Goal: Transaction & Acquisition: Book appointment/travel/reservation

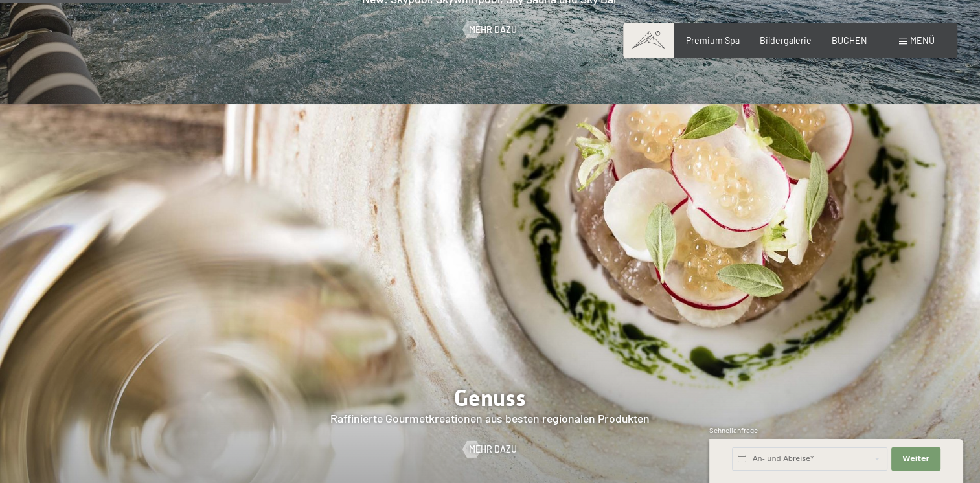
scroll to position [2202, 0]
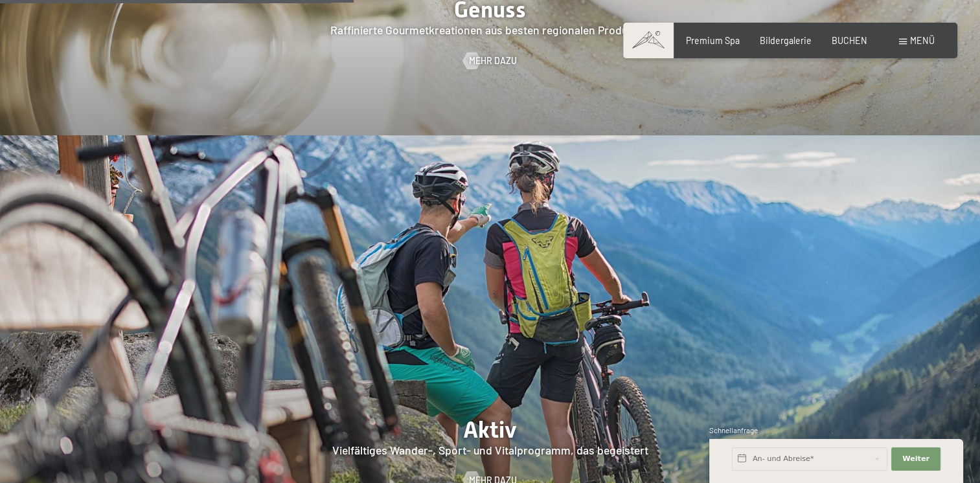
click at [899, 41] on span at bounding box center [903, 42] width 8 height 6
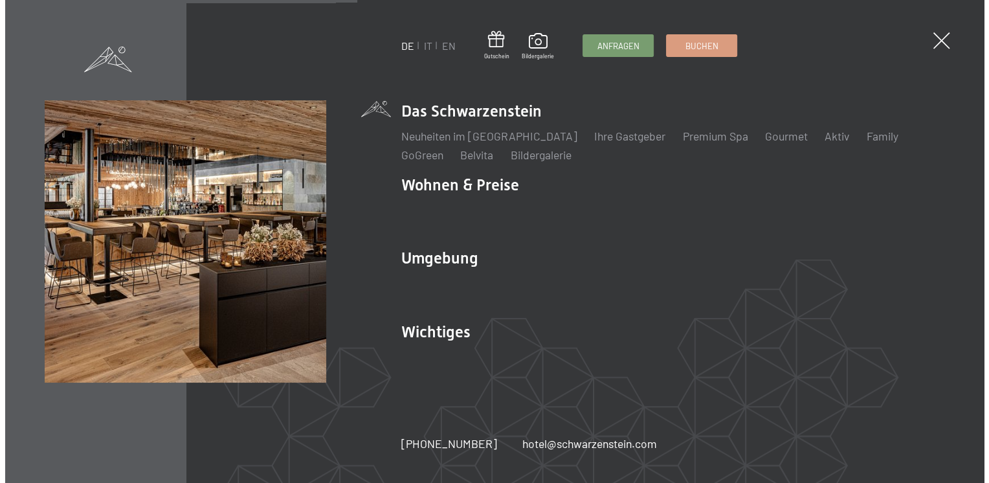
scroll to position [2209, 0]
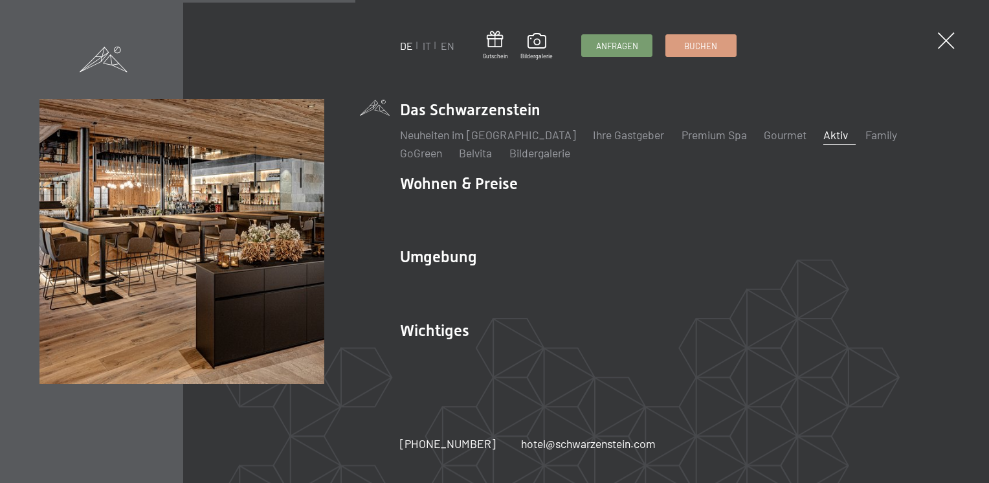
click at [824, 137] on link "Aktiv" at bounding box center [836, 135] width 25 height 14
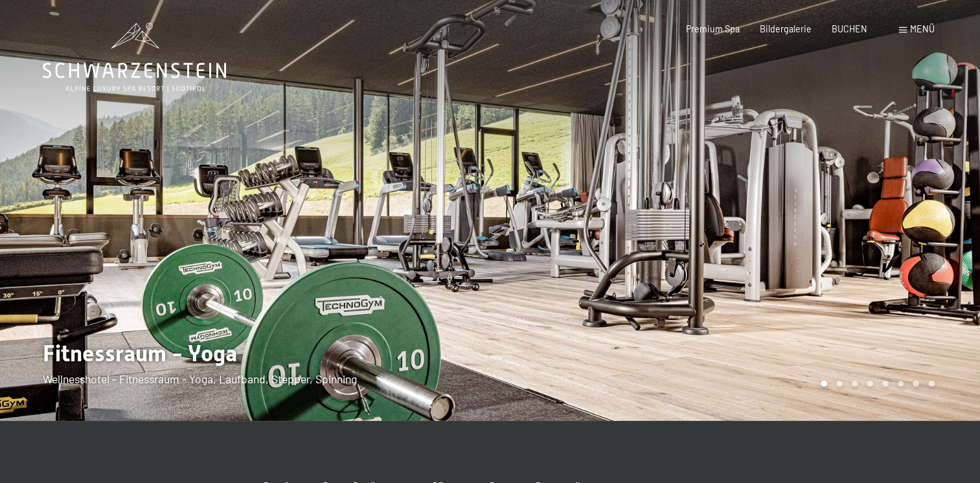
click at [702, 216] on div at bounding box center [735, 210] width 490 height 421
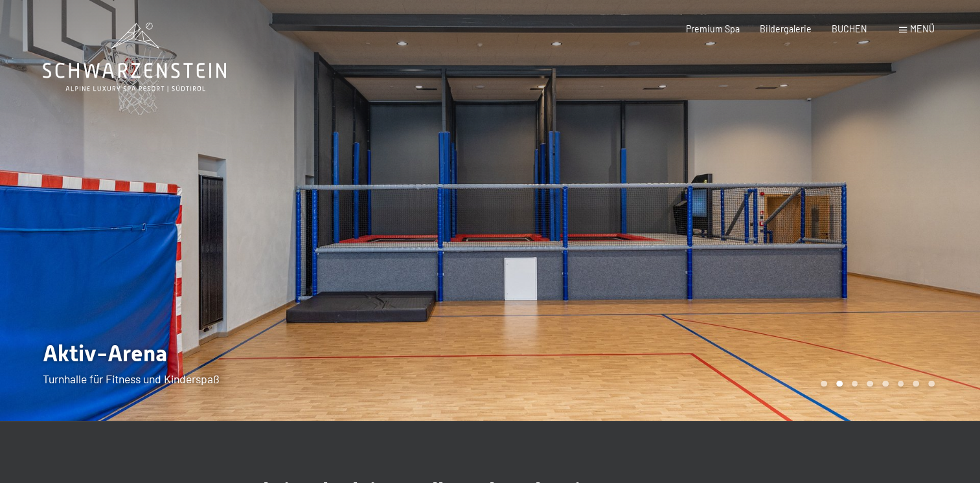
click at [93, 224] on div at bounding box center [245, 210] width 490 height 421
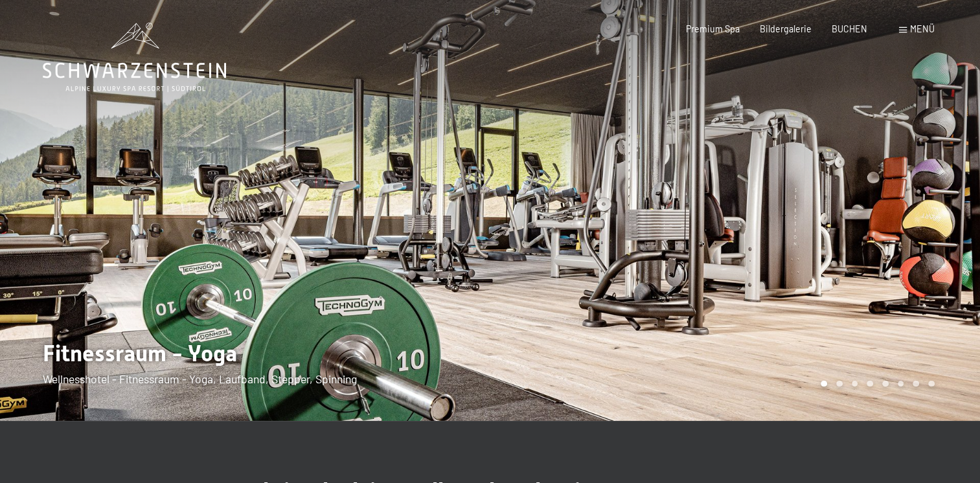
click at [565, 264] on div at bounding box center [735, 210] width 490 height 421
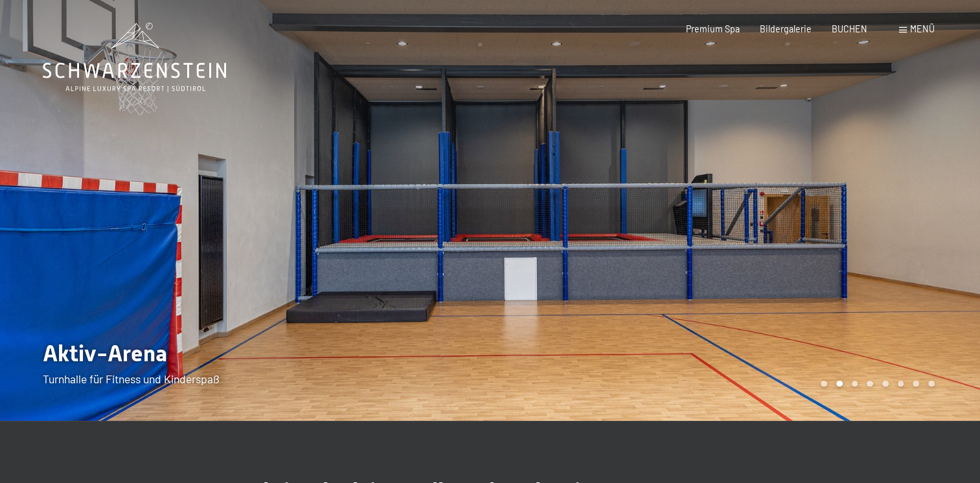
click at [621, 185] on div at bounding box center [735, 210] width 490 height 421
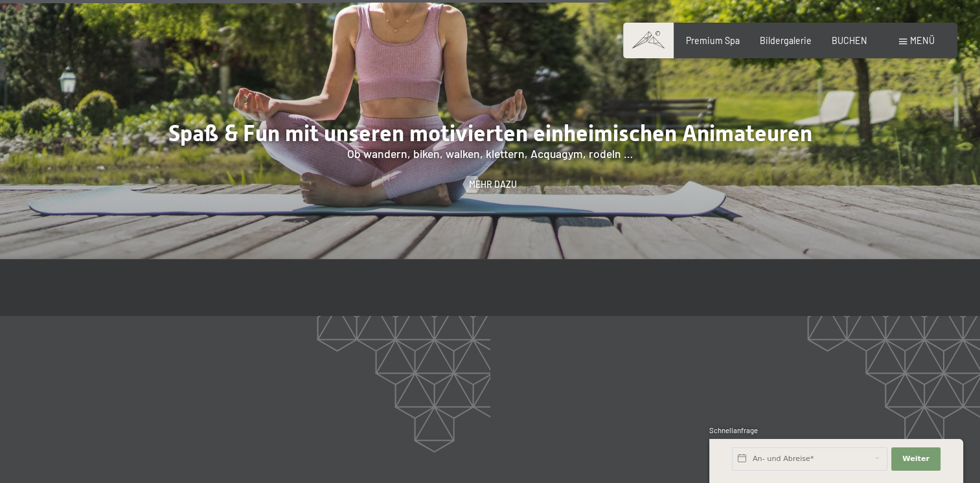
scroll to position [1619, 0]
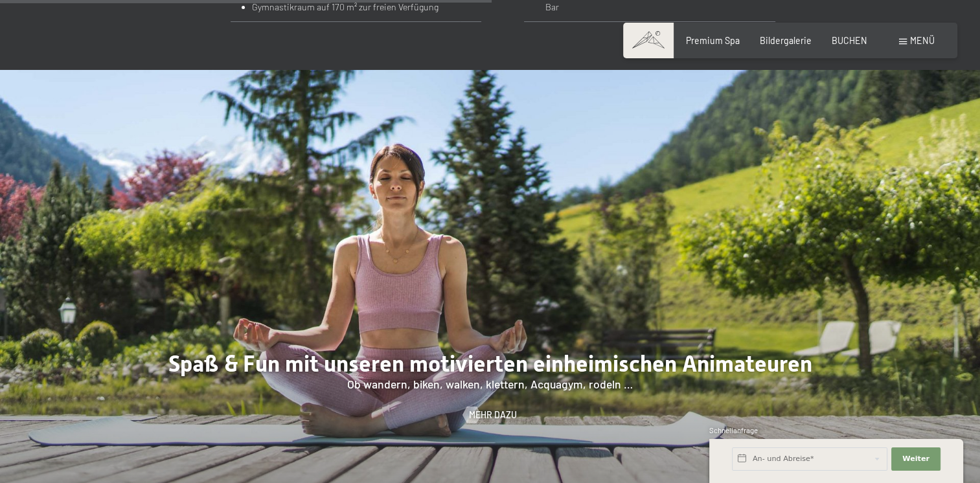
click at [911, 39] on span "Menü" at bounding box center [922, 40] width 25 height 11
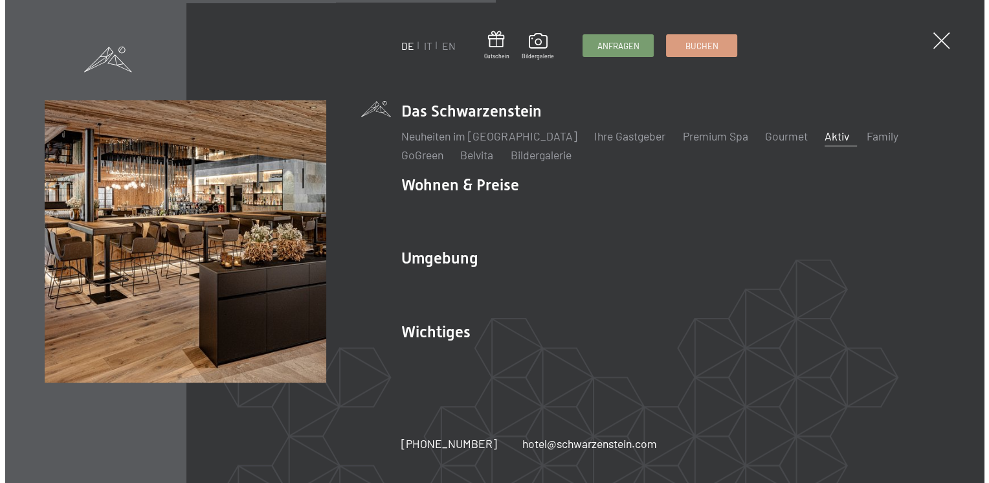
scroll to position [1623, 0]
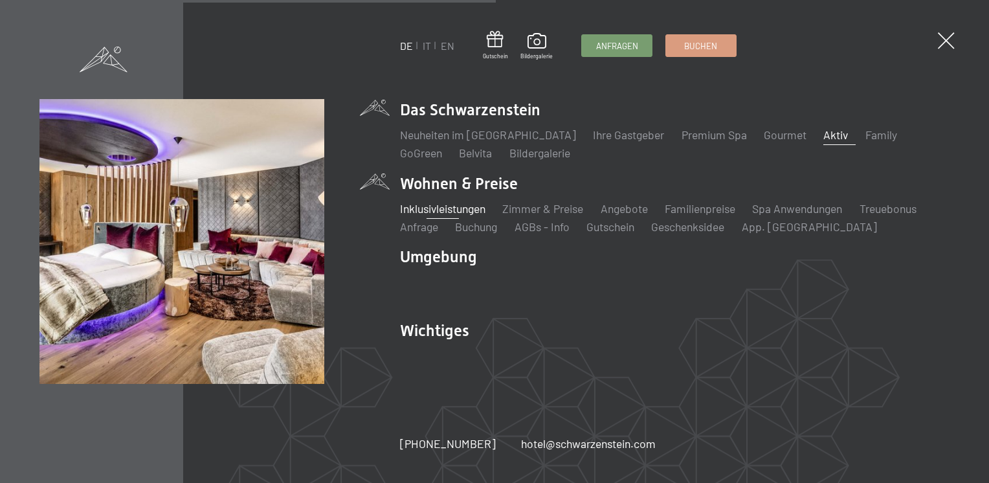
click at [434, 211] on link "Inklusivleistungen" at bounding box center [442, 208] width 85 height 14
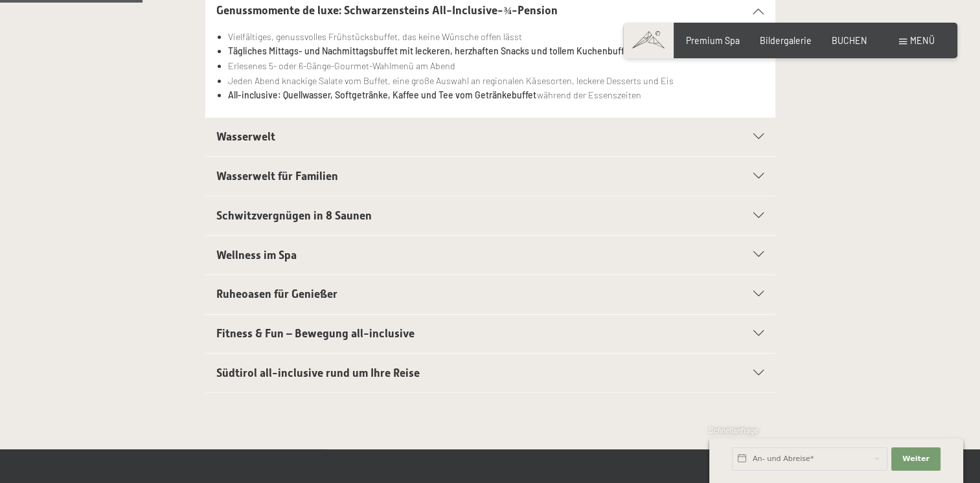
scroll to position [389, 0]
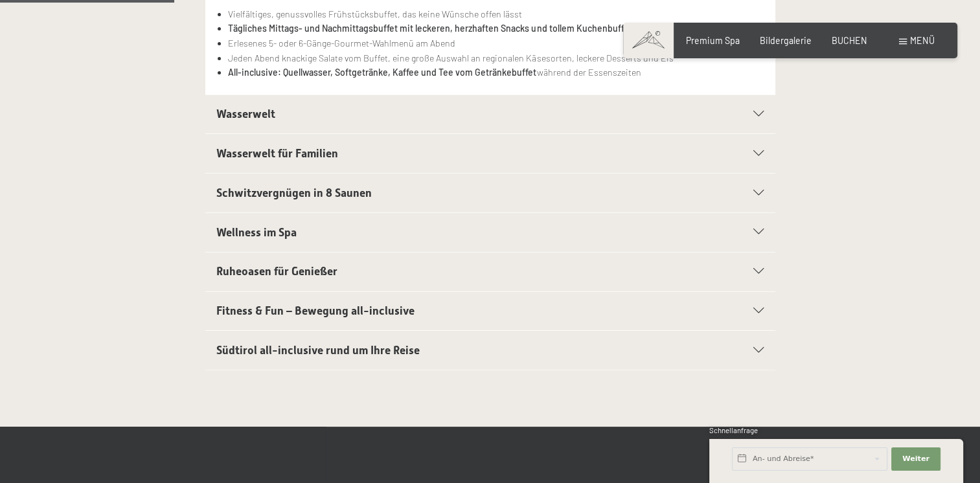
click at [370, 308] on span "Fitness & Fun – Bewegung all-inclusive" at bounding box center [315, 310] width 198 height 13
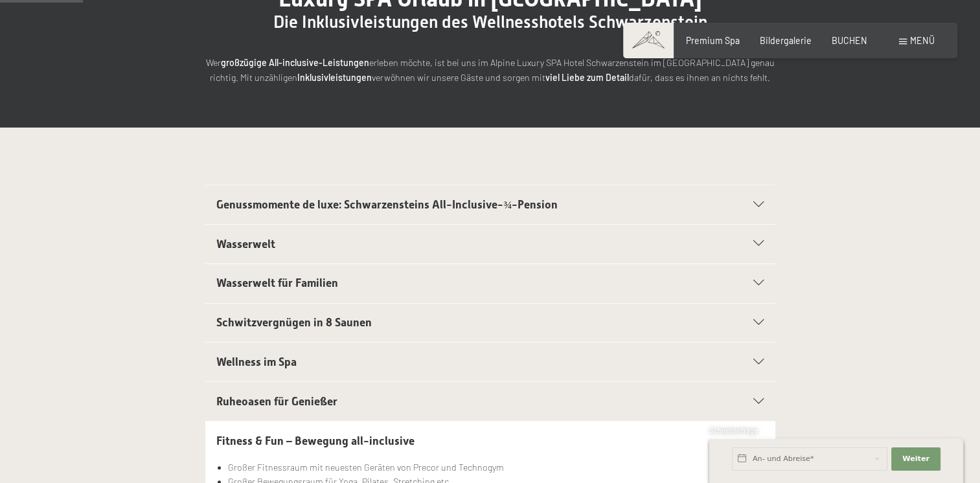
scroll to position [194, 0]
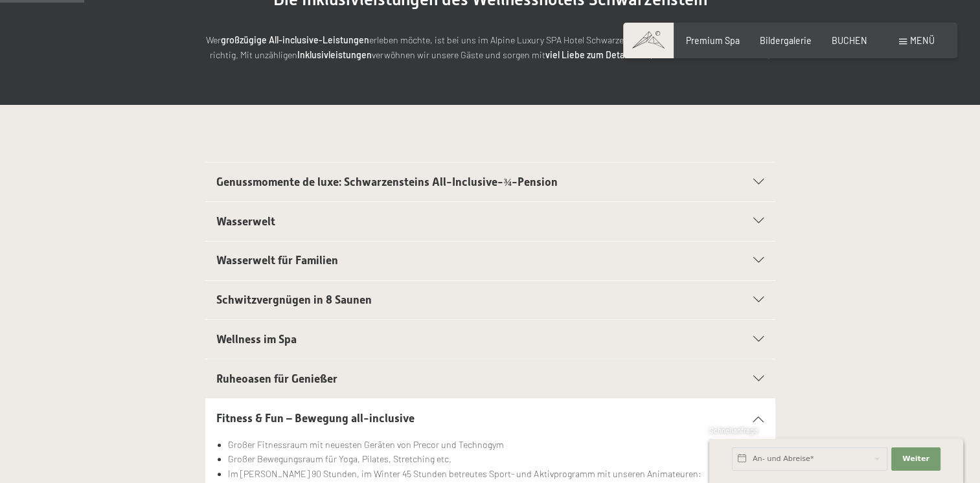
click at [357, 214] on h2 "Wasserwelt" at bounding box center [462, 222] width 492 height 16
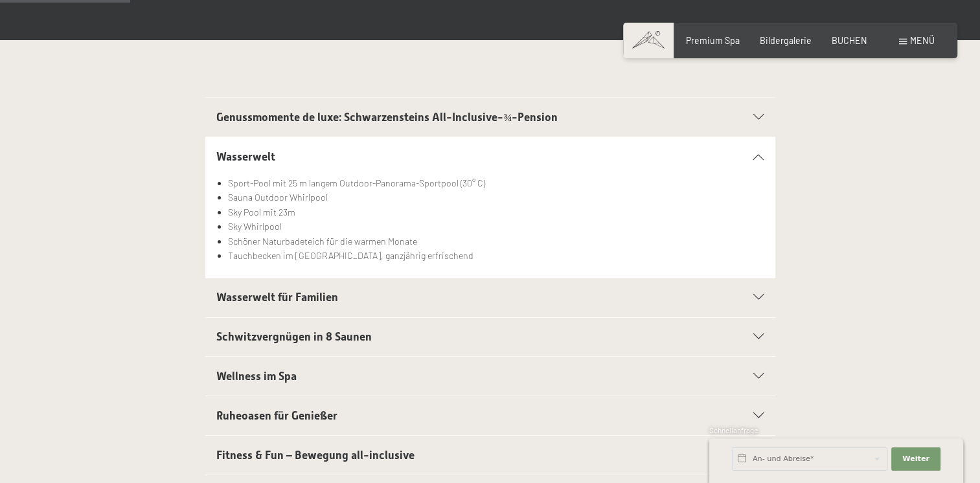
scroll to position [324, 0]
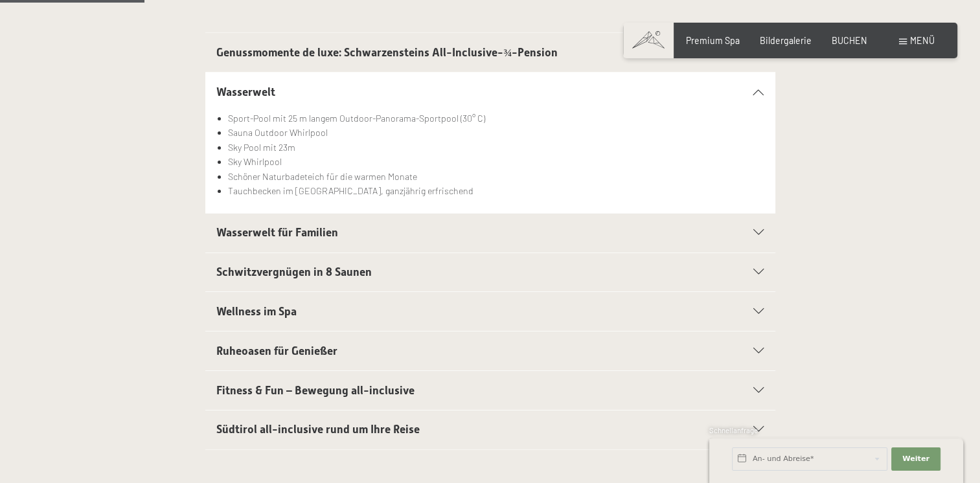
click at [337, 227] on h2 "Wasserwelt für Familien" at bounding box center [462, 233] width 492 height 16
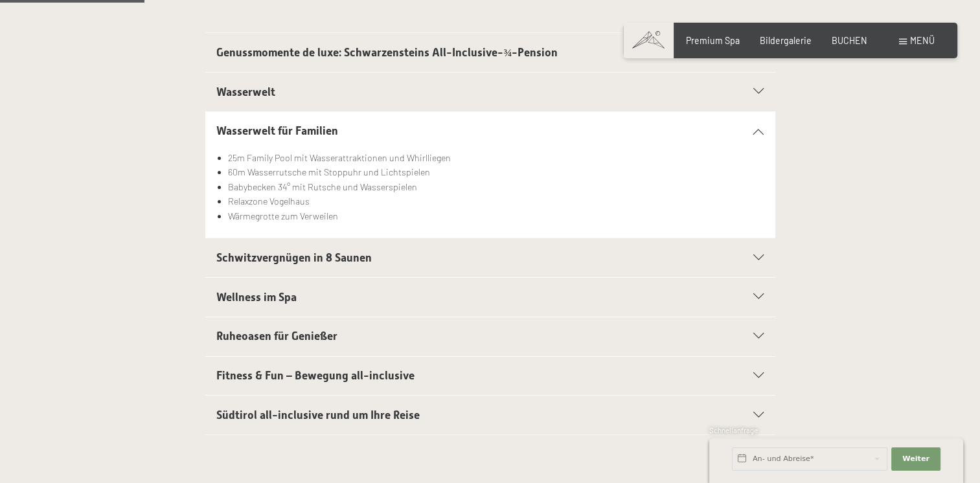
click at [267, 253] on span "Schwitzvergnügen in 8 Saunen" at bounding box center [293, 257] width 155 height 13
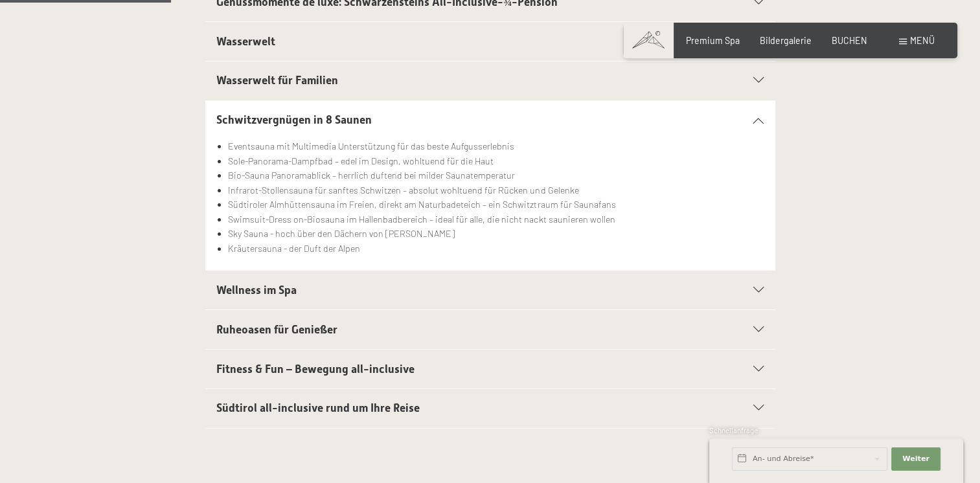
scroll to position [389, 0]
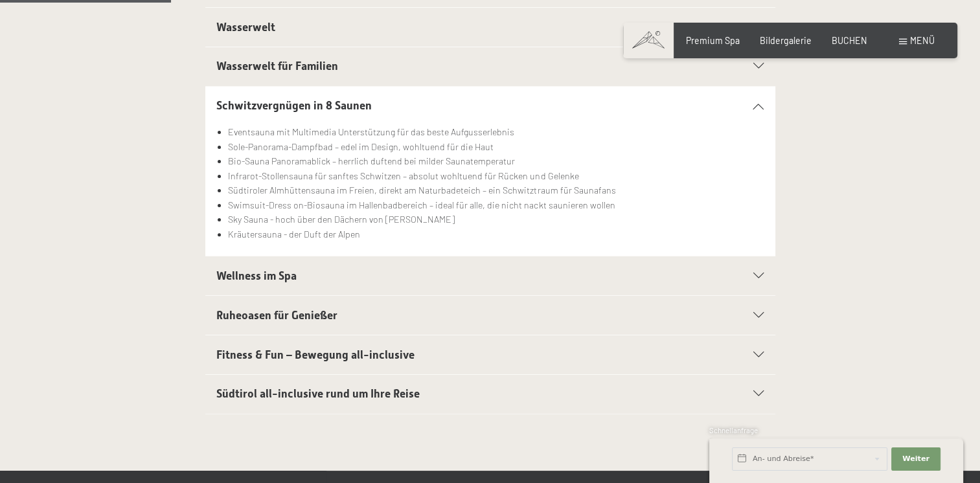
click at [262, 269] on span "Wellness im Spa" at bounding box center [256, 275] width 80 height 13
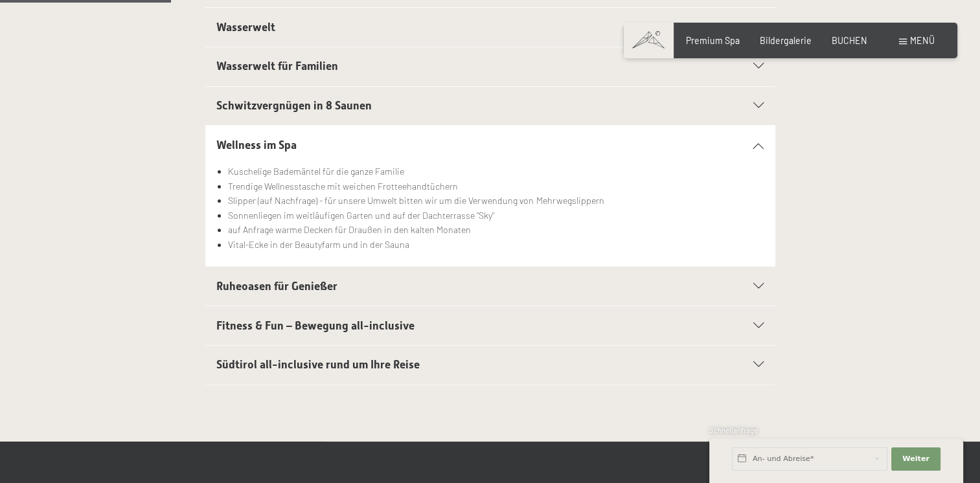
click at [256, 278] on h2 "Ruheoasen für Genießer" at bounding box center [462, 286] width 492 height 16
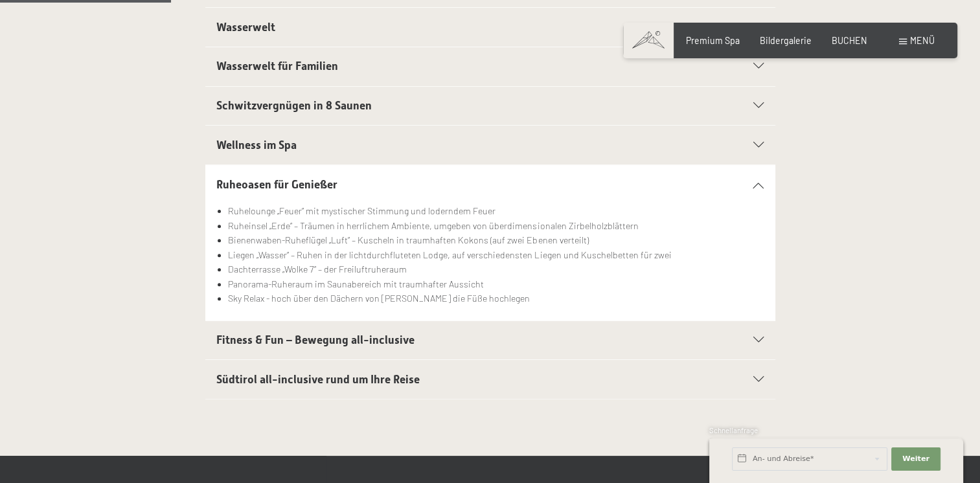
click at [263, 350] on div "Fitness & Fun – Bewegung all-inclusive" at bounding box center [489, 340] width 547 height 39
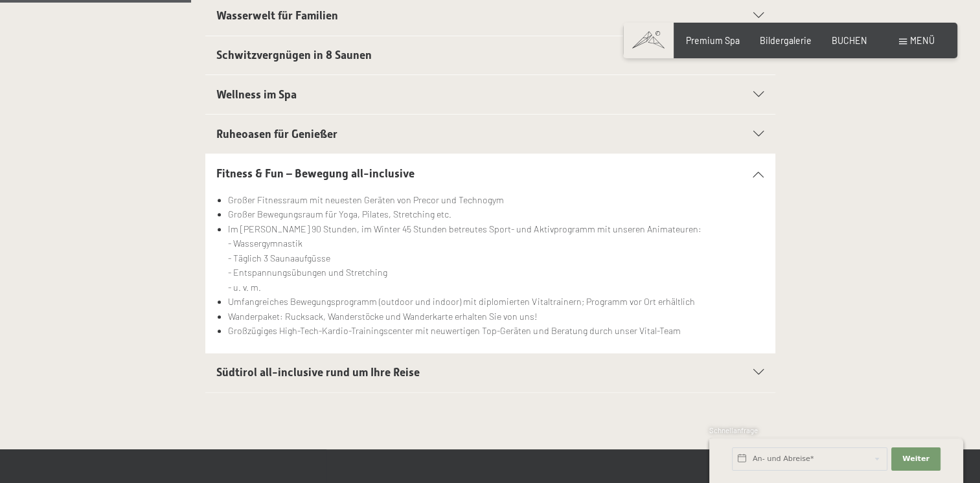
scroll to position [453, 0]
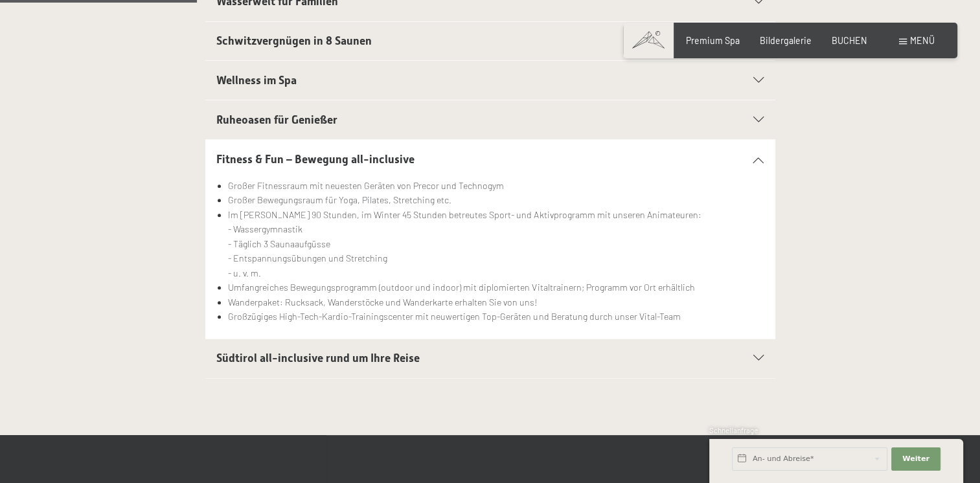
click at [332, 355] on span "Südtirol all-inclusive rund um Ihre Reise" at bounding box center [317, 358] width 203 height 13
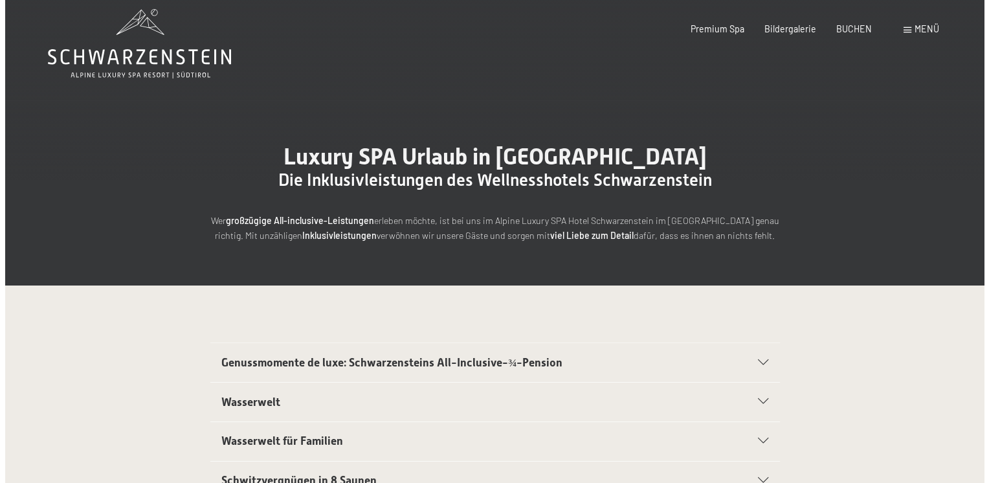
scroll to position [0, 0]
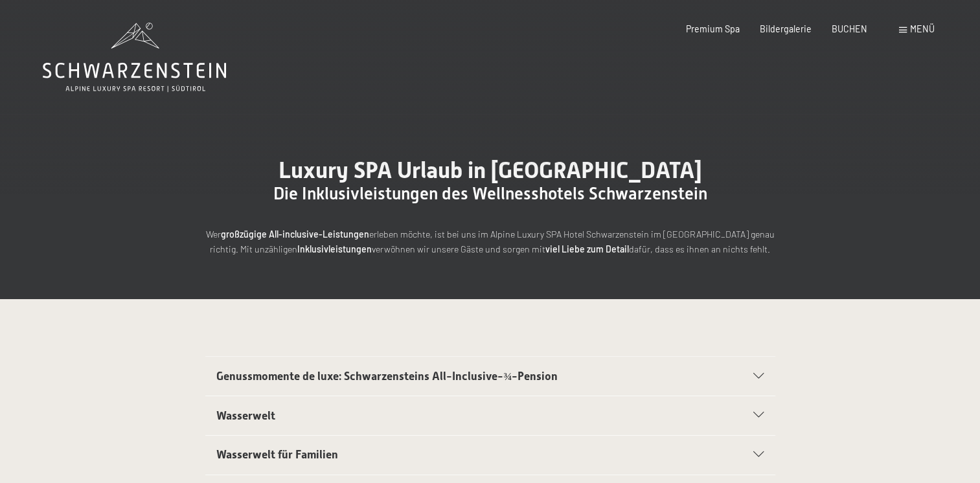
click at [920, 25] on span "Menü" at bounding box center [922, 28] width 25 height 11
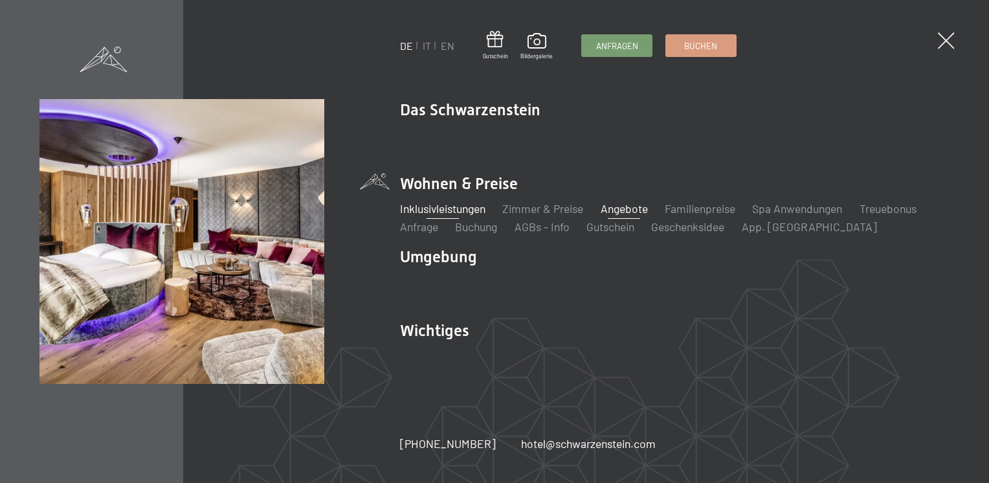
click at [619, 208] on link "Angebote" at bounding box center [624, 208] width 47 height 14
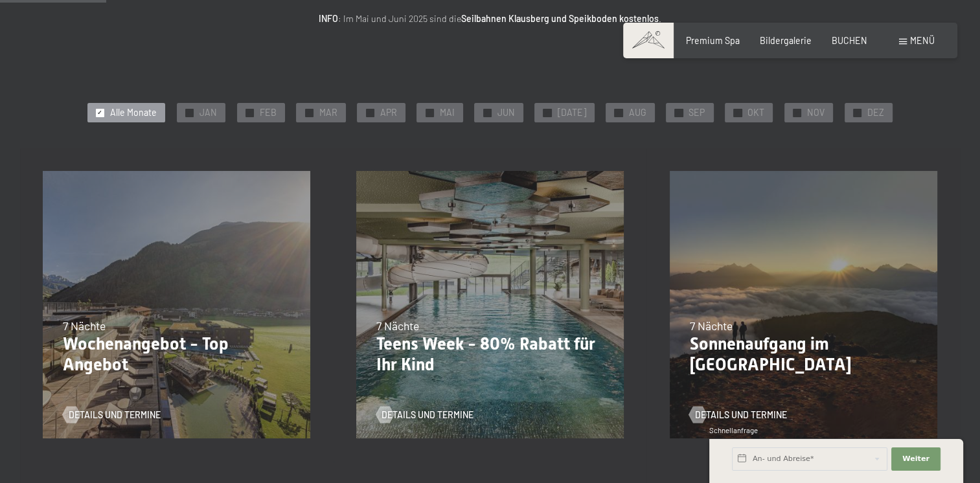
scroll to position [194, 0]
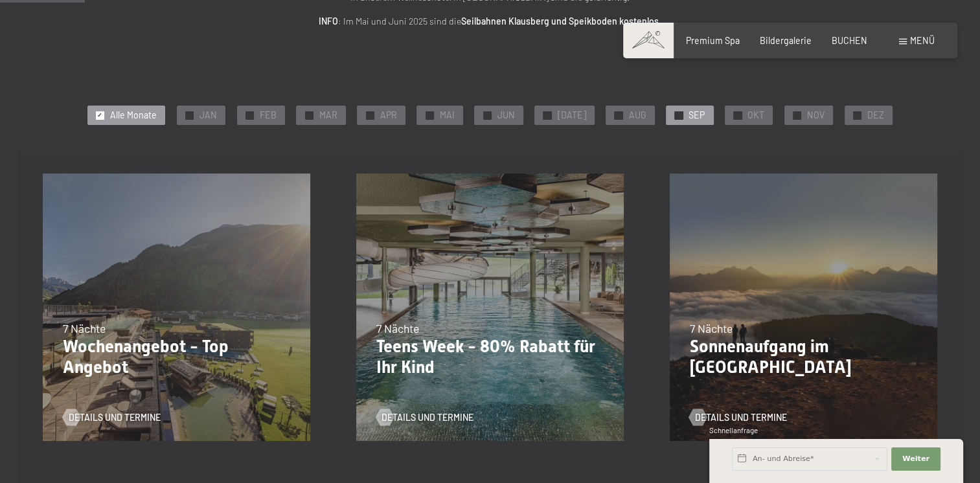
click at [694, 111] on span "SEP" at bounding box center [696, 115] width 16 height 13
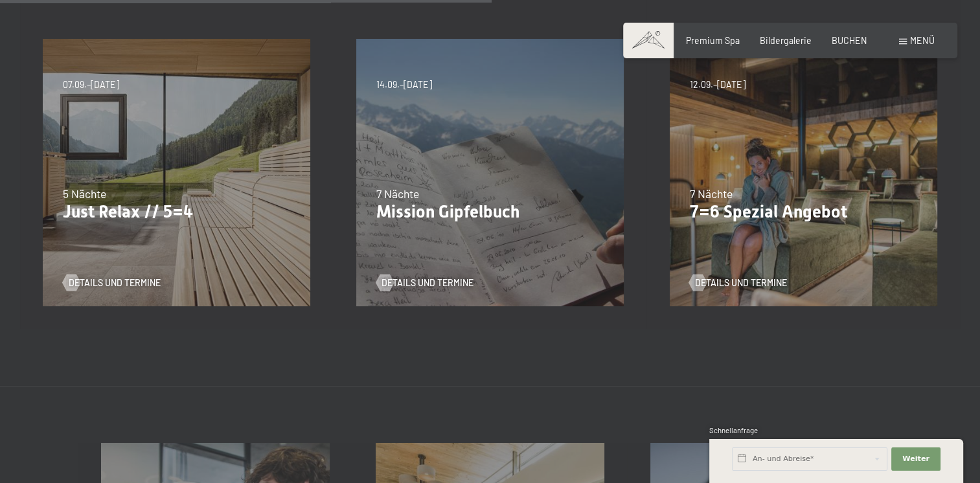
scroll to position [712, 0]
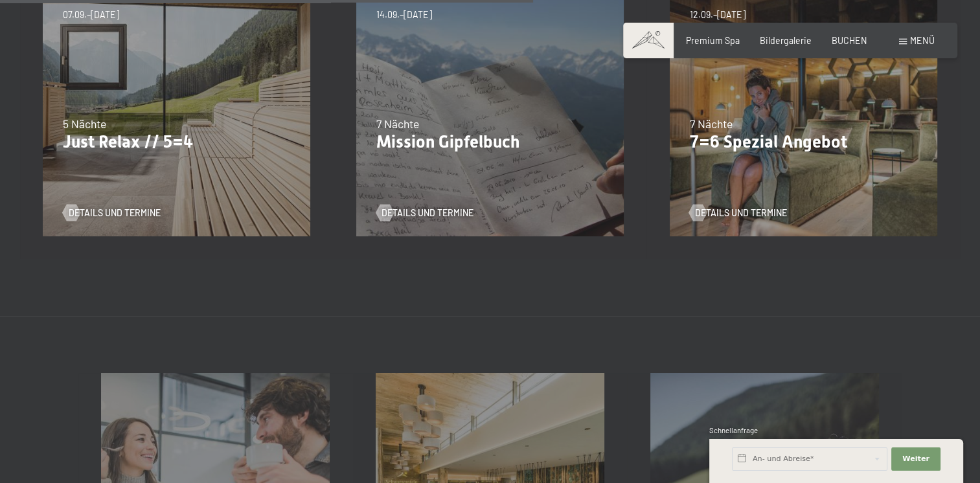
click at [743, 137] on p "7=6 Spezial Angebot" at bounding box center [803, 142] width 228 height 21
click at [733, 213] on span "Details und Termine" at bounding box center [754, 213] width 92 height 13
click at [117, 224] on div "07.09.–03.10.2025 21.12.–26.12.2025 11.01.–23.01.2026 08.03.–27.03.2026 08.11.–…" at bounding box center [176, 102] width 313 height 313
click at [124, 214] on span "Details und Termine" at bounding box center [128, 213] width 92 height 13
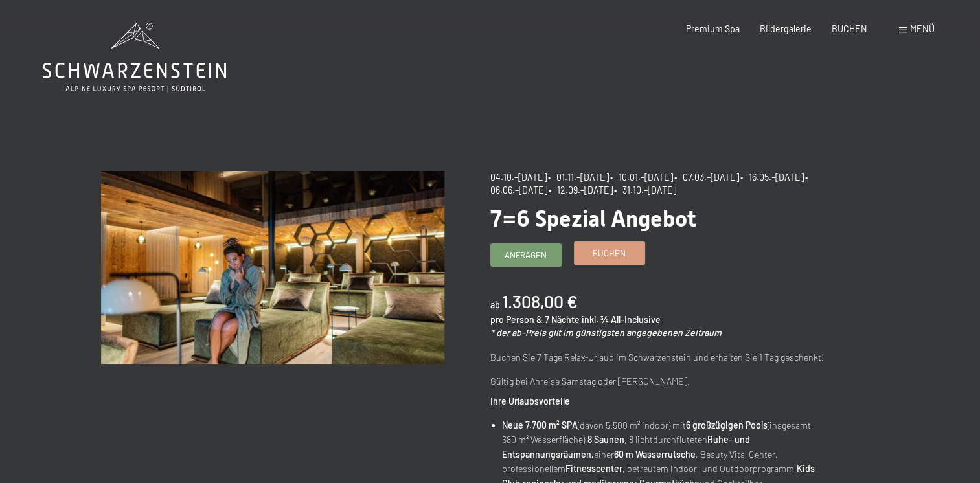
click at [585, 259] on link "Buchen" at bounding box center [609, 252] width 70 height 21
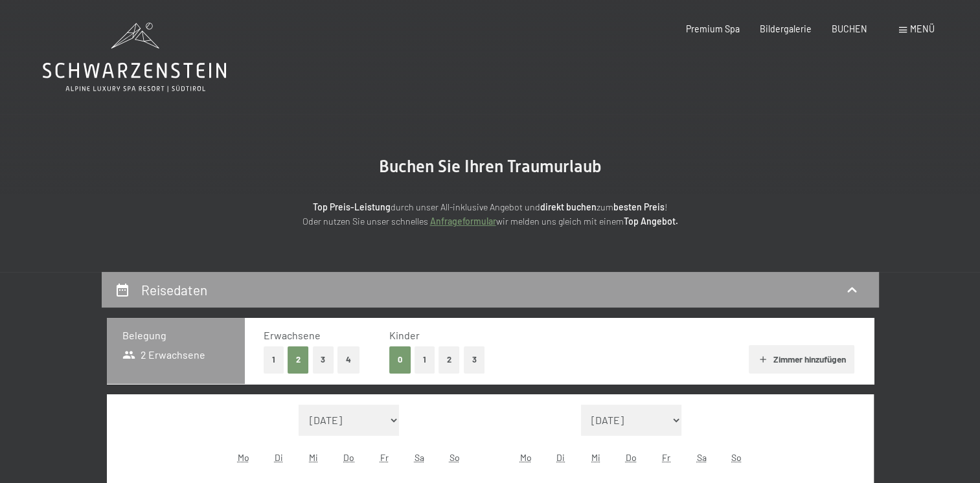
select select "[DATE]"
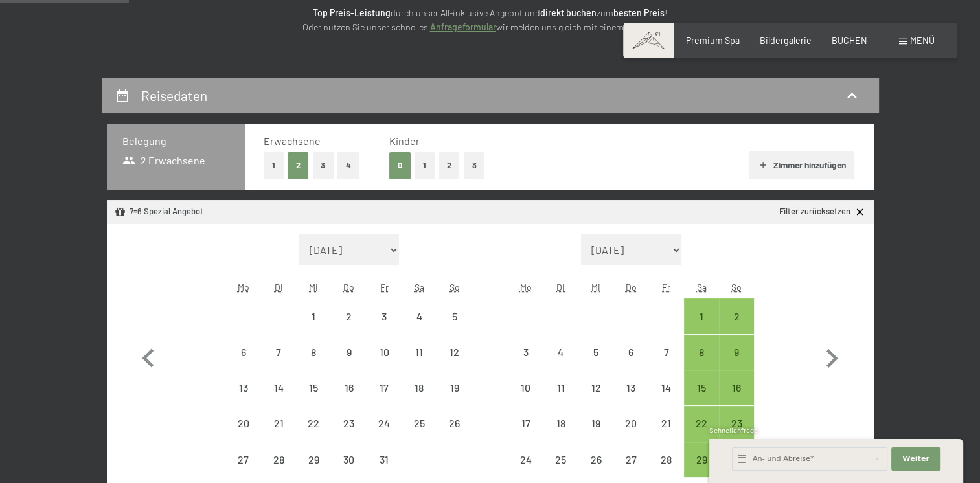
select select "[DATE]"
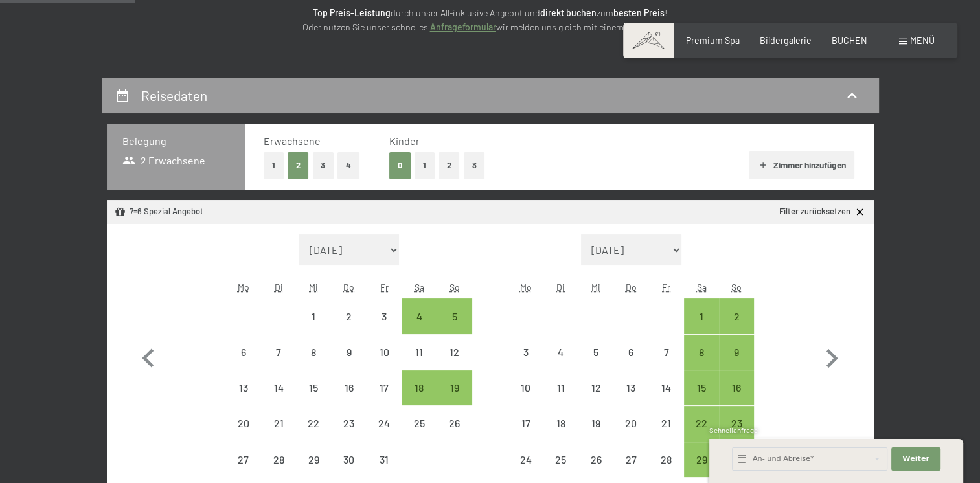
scroll to position [324, 0]
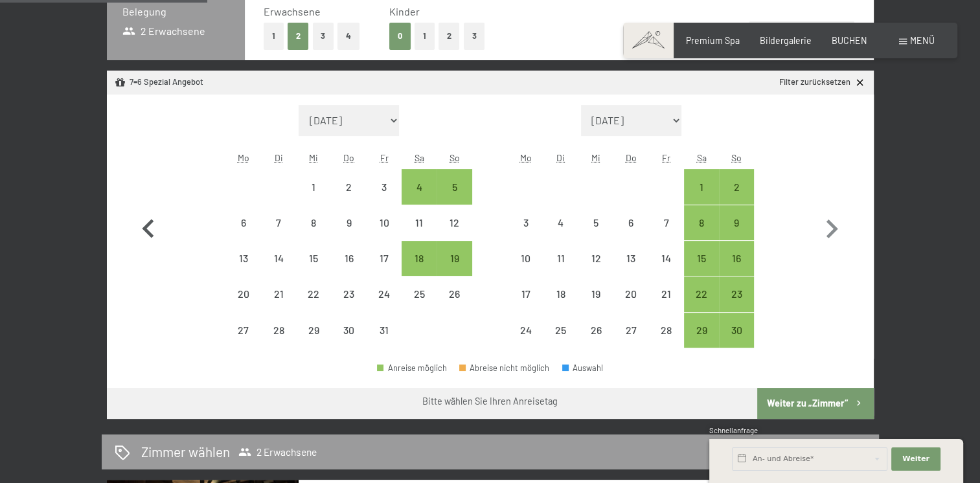
click at [149, 229] on icon "button" at bounding box center [149, 229] width 38 height 38
select select "[DATE]"
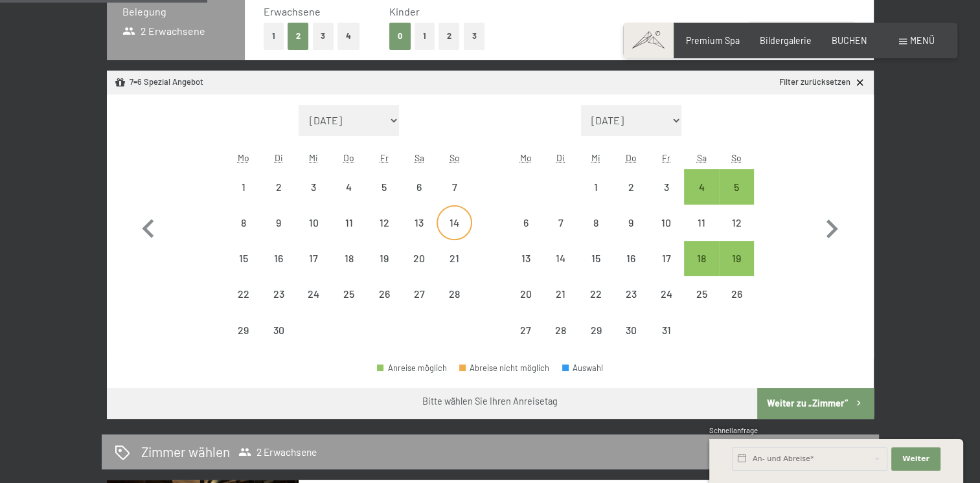
click at [439, 224] on div "14" at bounding box center [454, 234] width 32 height 32
select select "[DATE]"
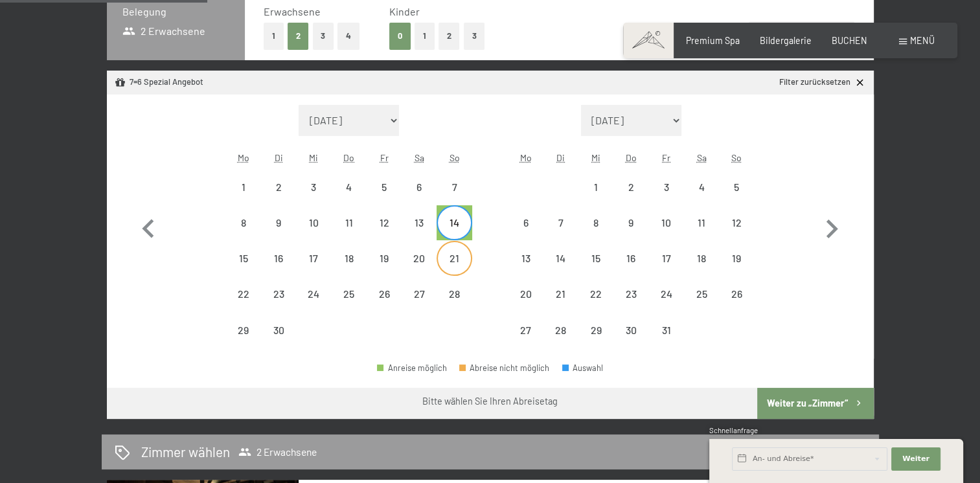
click at [451, 255] on div "21" at bounding box center [454, 269] width 32 height 32
select select "[DATE]"
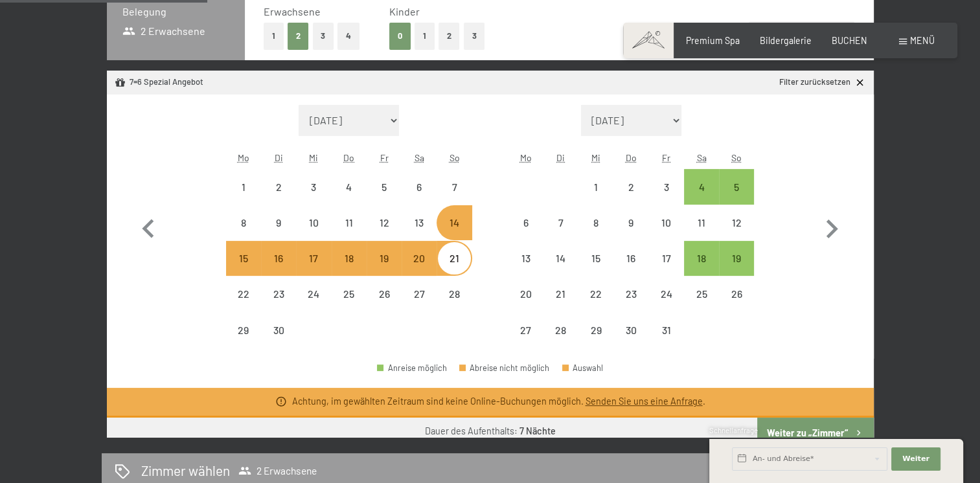
select select "[DATE]"
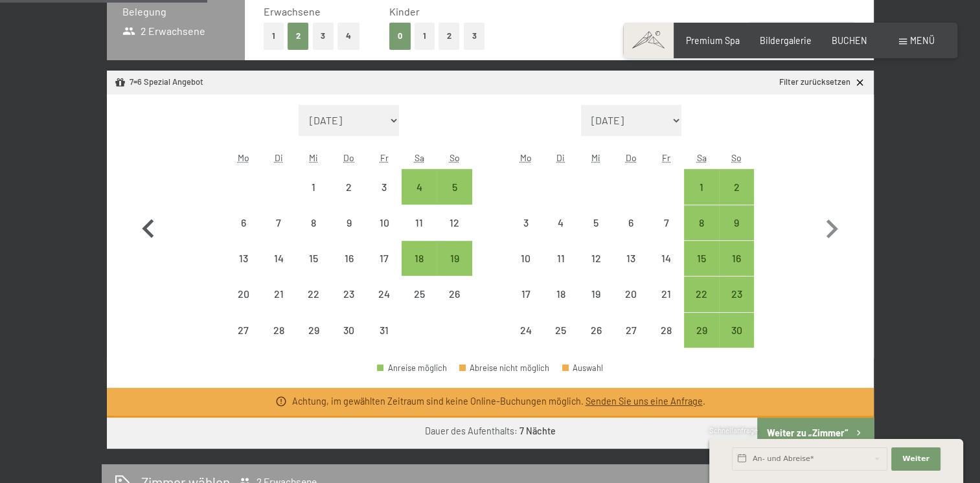
click at [144, 231] on icon "button" at bounding box center [149, 229] width 38 height 38
select select "2025-09-01"
select select "2025-10-01"
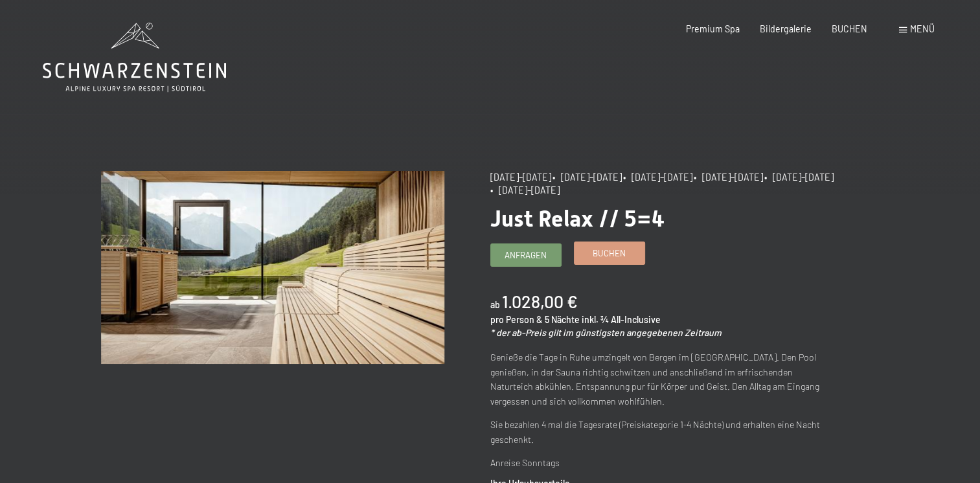
click at [629, 253] on link "Buchen" at bounding box center [609, 252] width 70 height 21
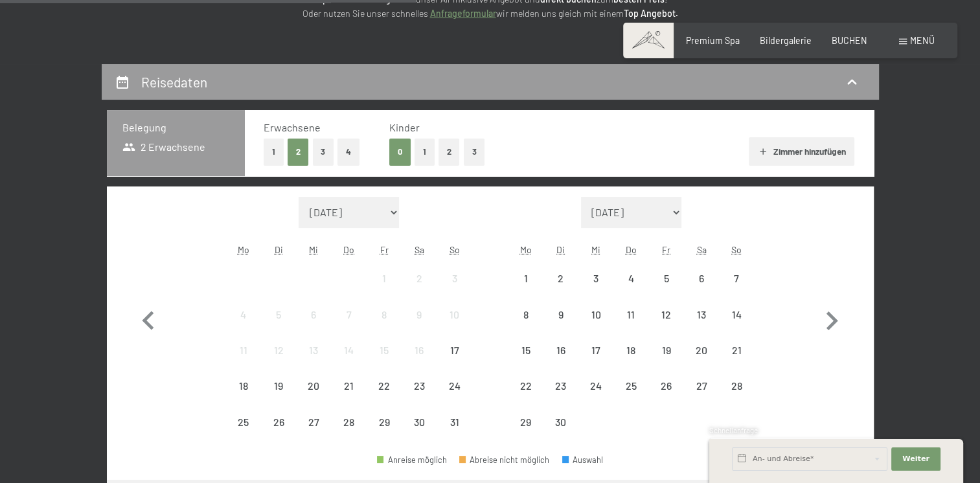
select select "[DATE]"
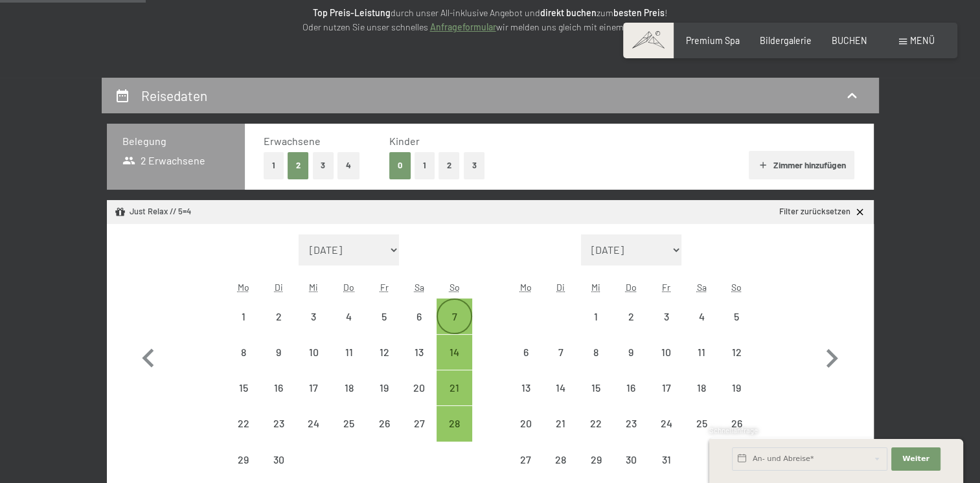
scroll to position [259, 0]
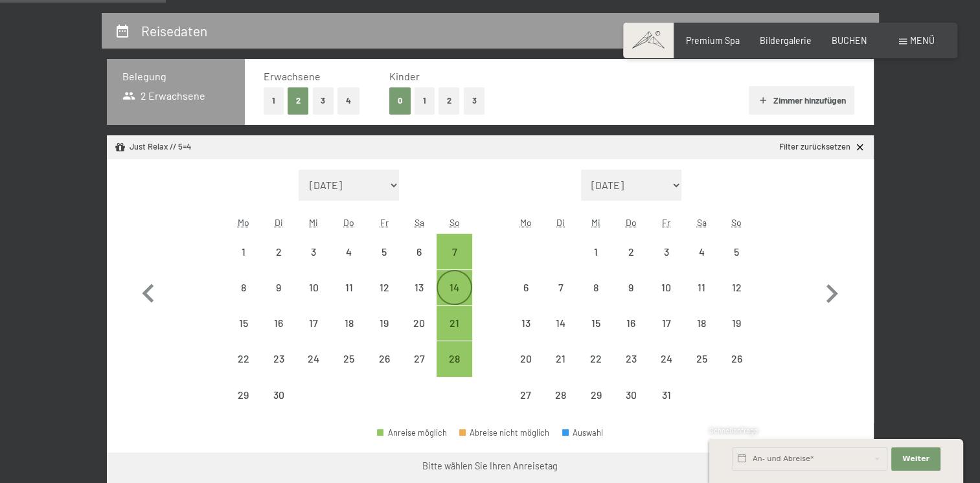
click at [458, 286] on div "14" at bounding box center [454, 298] width 32 height 32
select select "[DATE]"
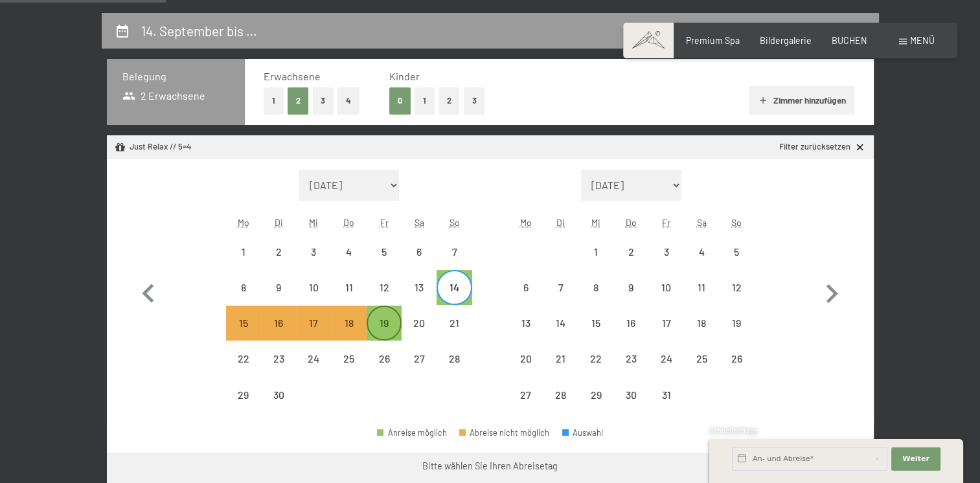
click at [388, 320] on div "19" at bounding box center [384, 334] width 32 height 32
select select "[DATE]"
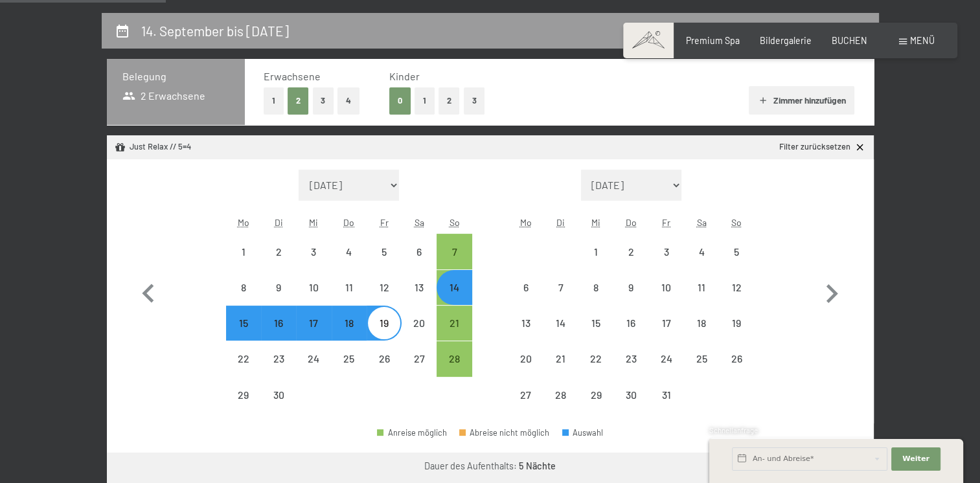
select select "[DATE]"
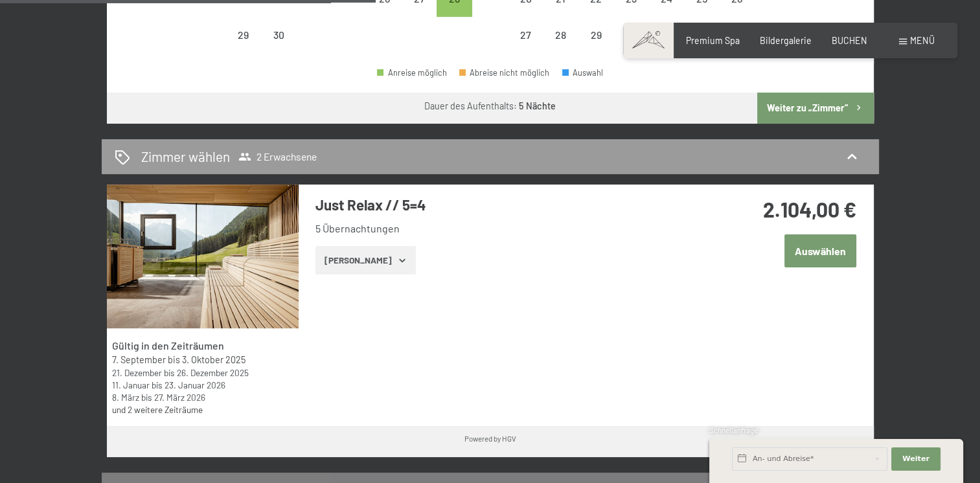
scroll to position [648, 0]
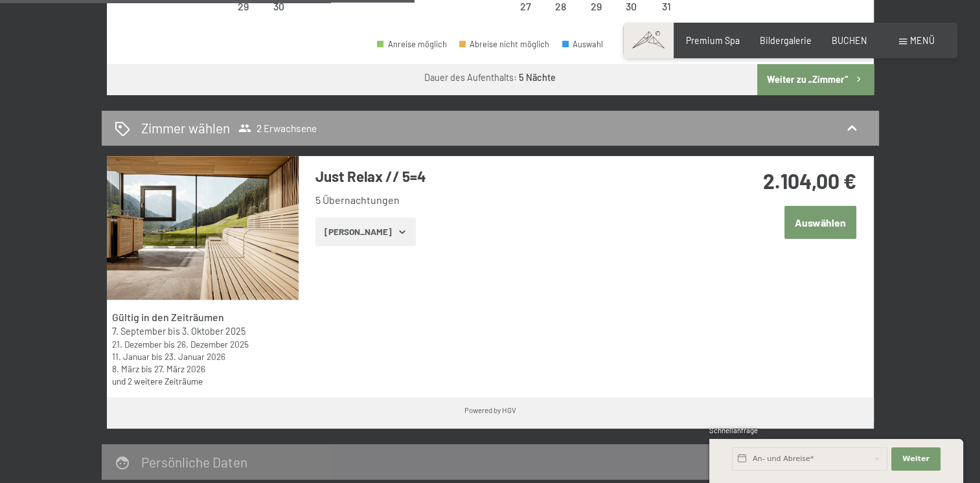
click at [397, 227] on icon "button" at bounding box center [402, 232] width 10 height 10
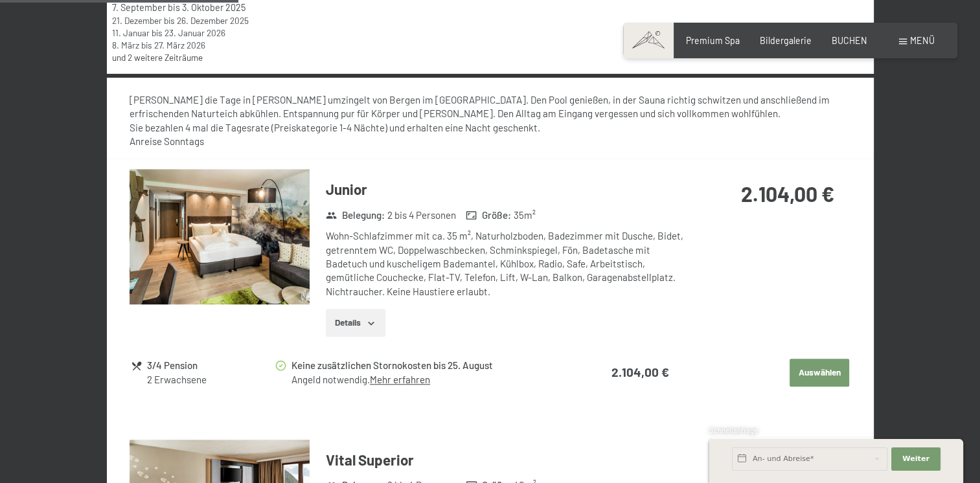
scroll to position [971, 0]
click at [349, 322] on button "Details" at bounding box center [355, 323] width 59 height 28
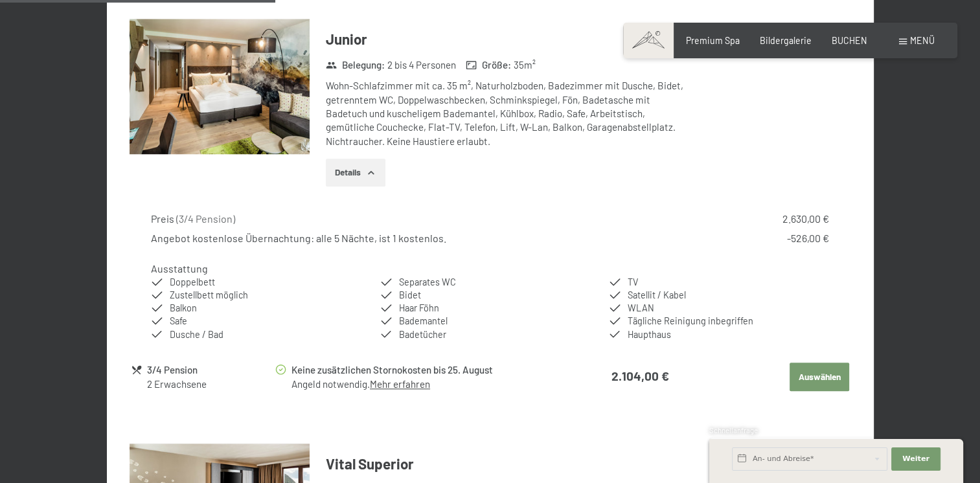
scroll to position [1101, 0]
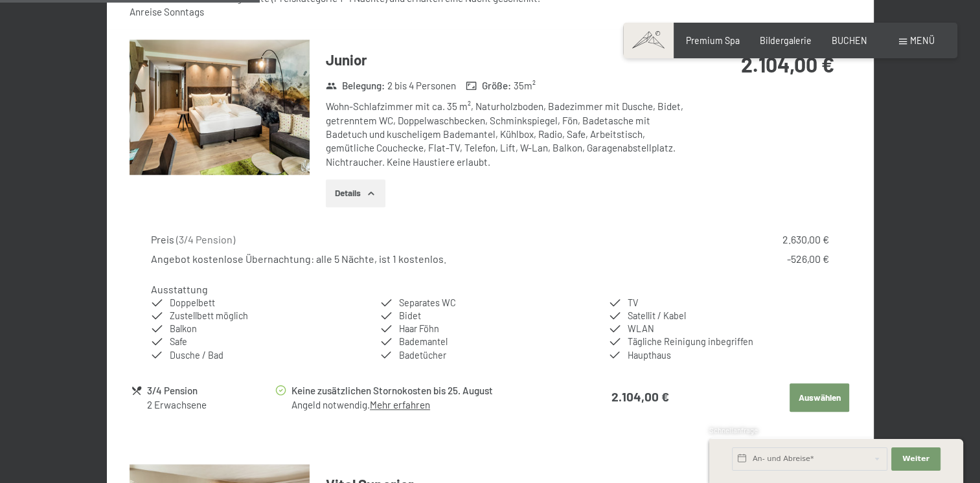
click at [358, 196] on button "Details" at bounding box center [355, 193] width 59 height 28
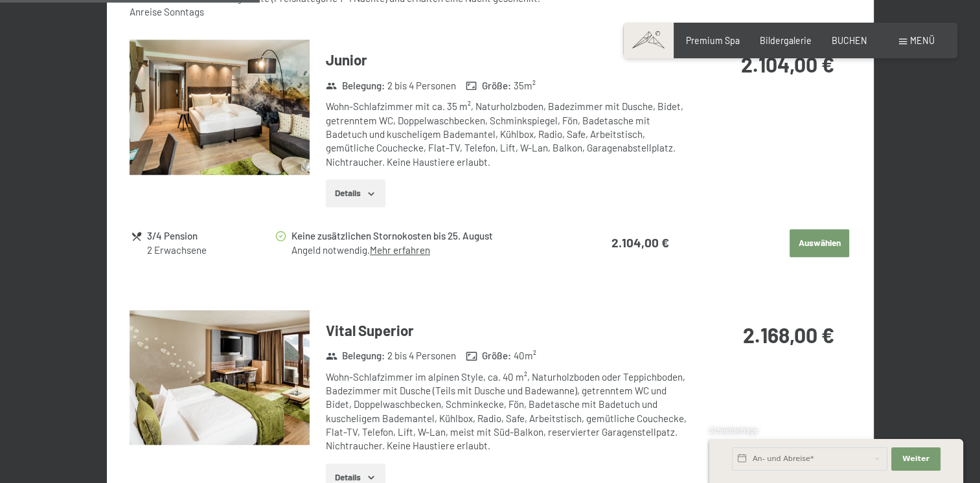
click at [358, 196] on button "Details" at bounding box center [355, 193] width 59 height 28
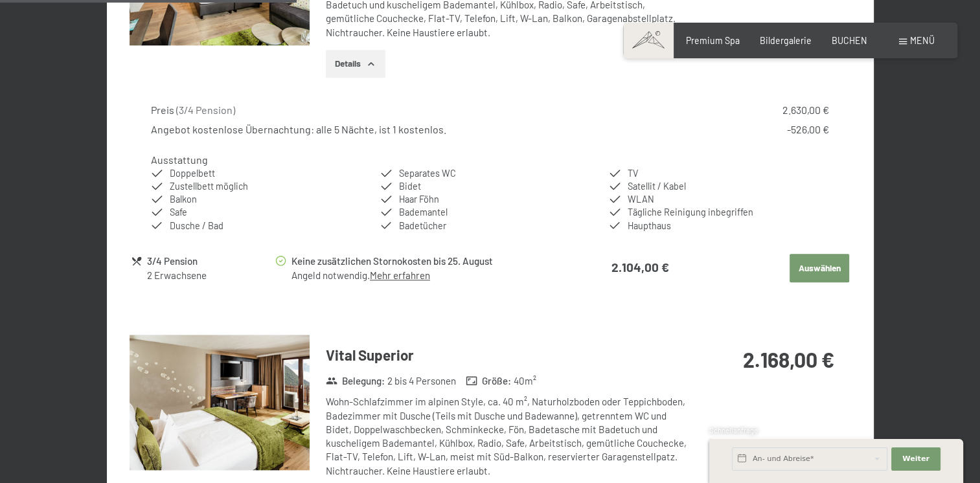
scroll to position [1360, 0]
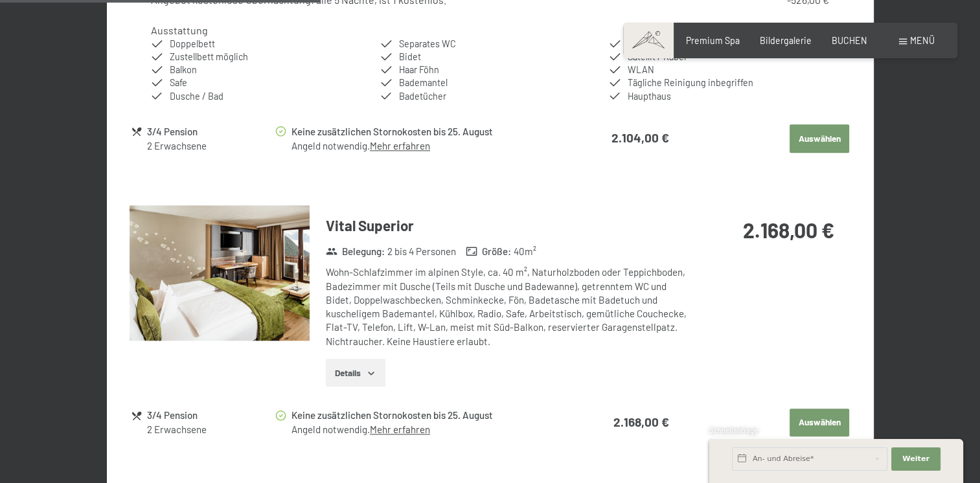
click at [373, 359] on button "Details" at bounding box center [355, 373] width 59 height 28
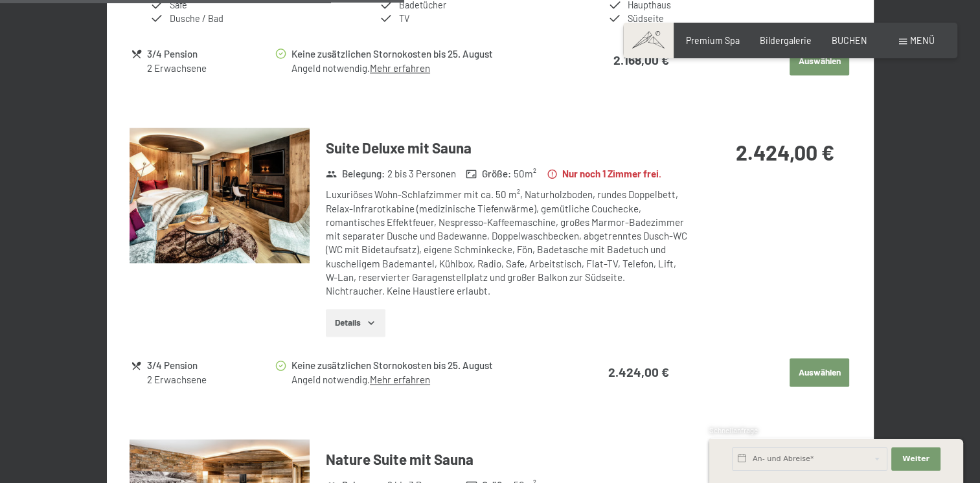
scroll to position [1878, 0]
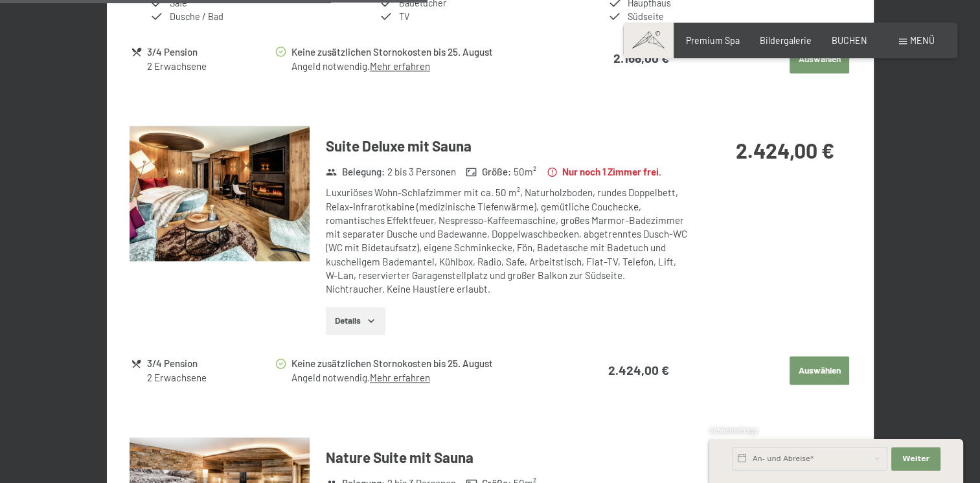
click at [341, 324] on button "Details" at bounding box center [355, 321] width 59 height 28
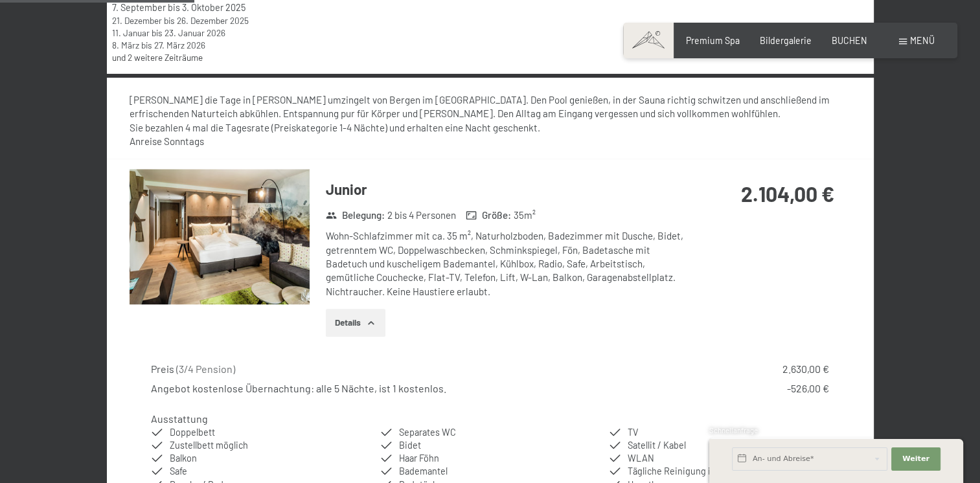
scroll to position [712, 0]
